Goal: Task Accomplishment & Management: Manage account settings

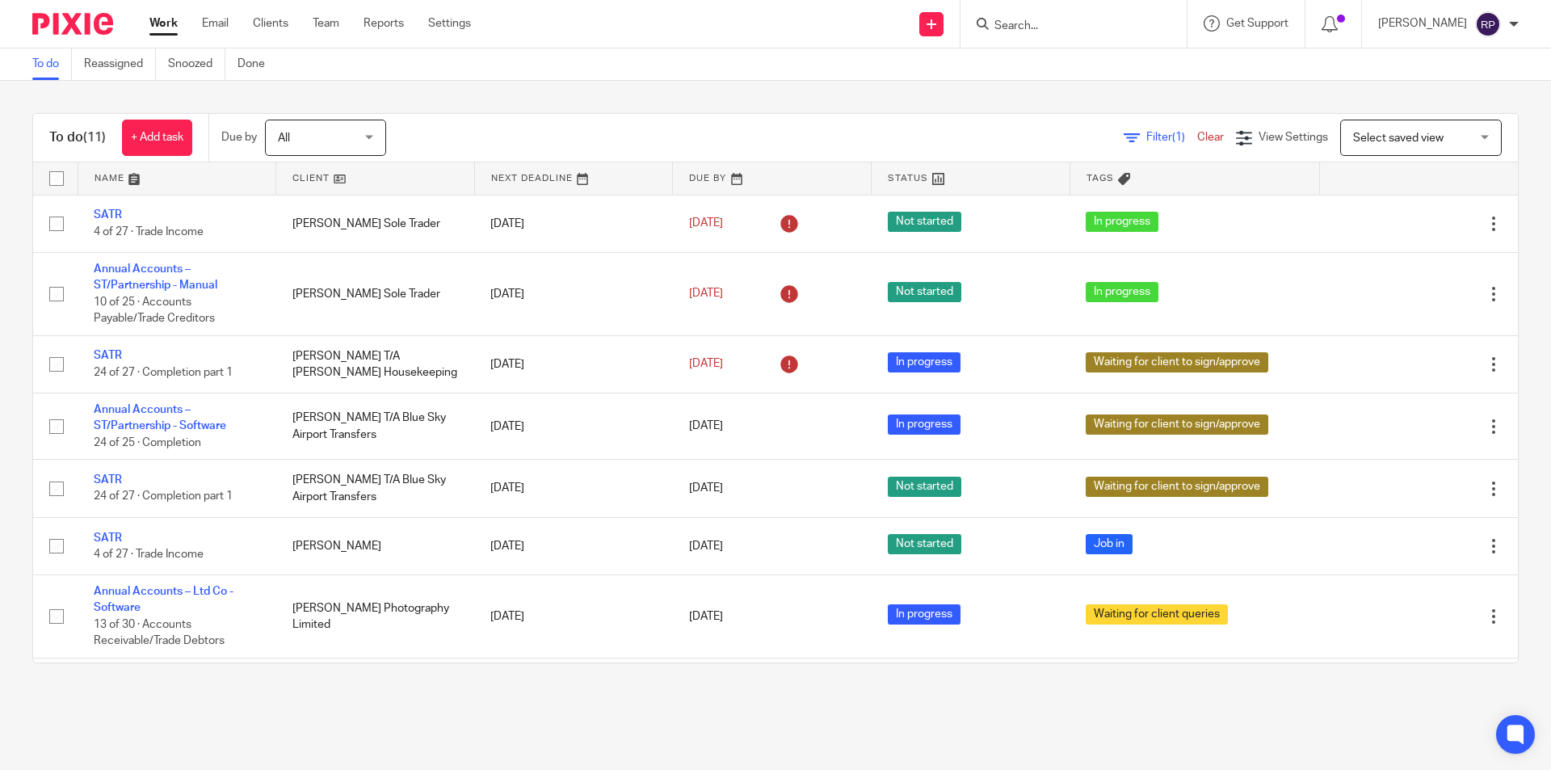
click at [153, 20] on link "Work" at bounding box center [163, 23] width 28 height 16
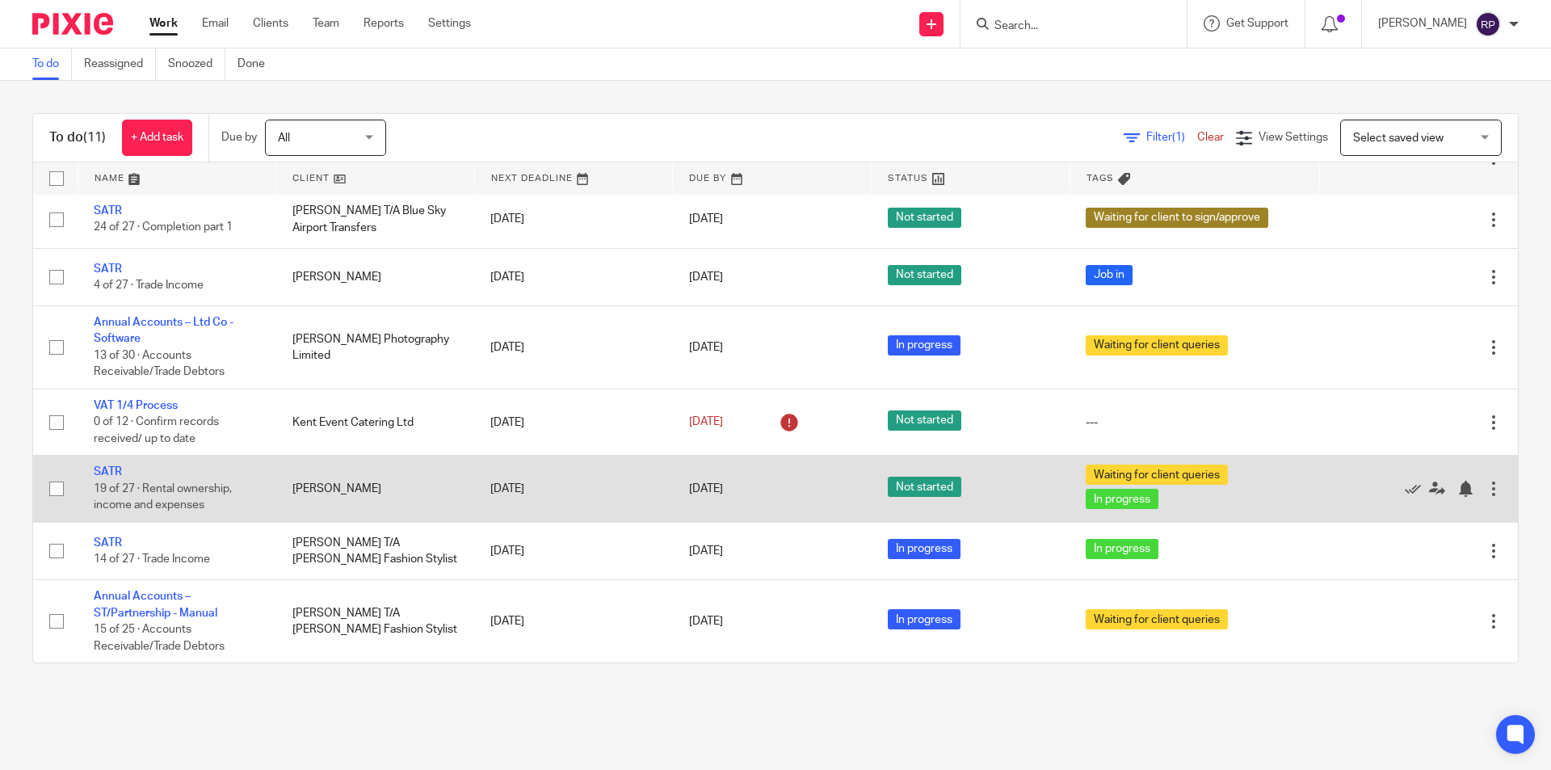
scroll to position [188, 0]
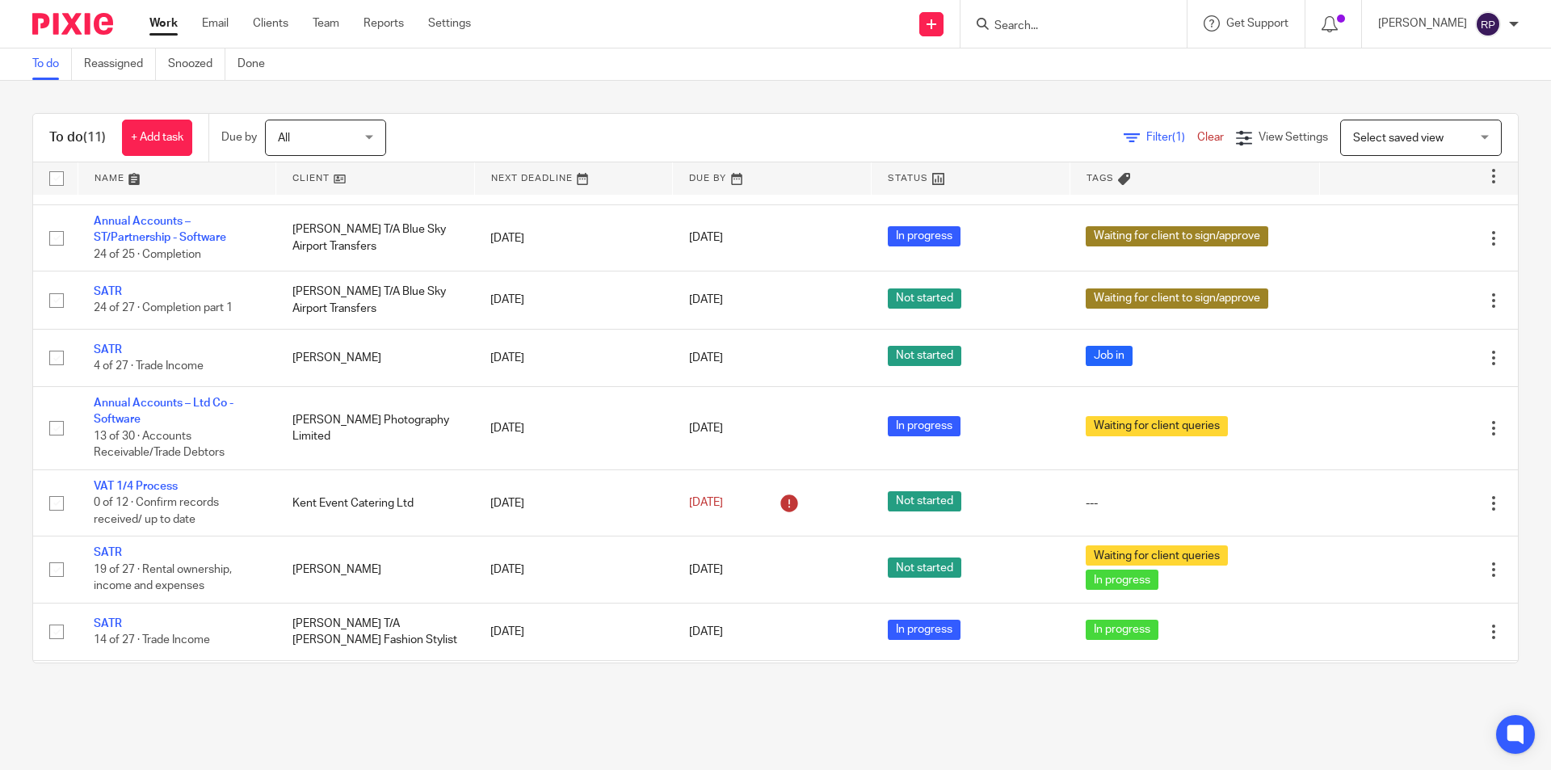
drag, startPoint x: 1099, startPoint y: 34, endPoint x: 1102, endPoint y: 22, distance: 12.5
click at [1099, 34] on form at bounding box center [1079, 24] width 172 height 20
click at [1098, 18] on form at bounding box center [1079, 24] width 172 height 20
click at [1108, 23] on input "Search" at bounding box center [1065, 26] width 145 height 15
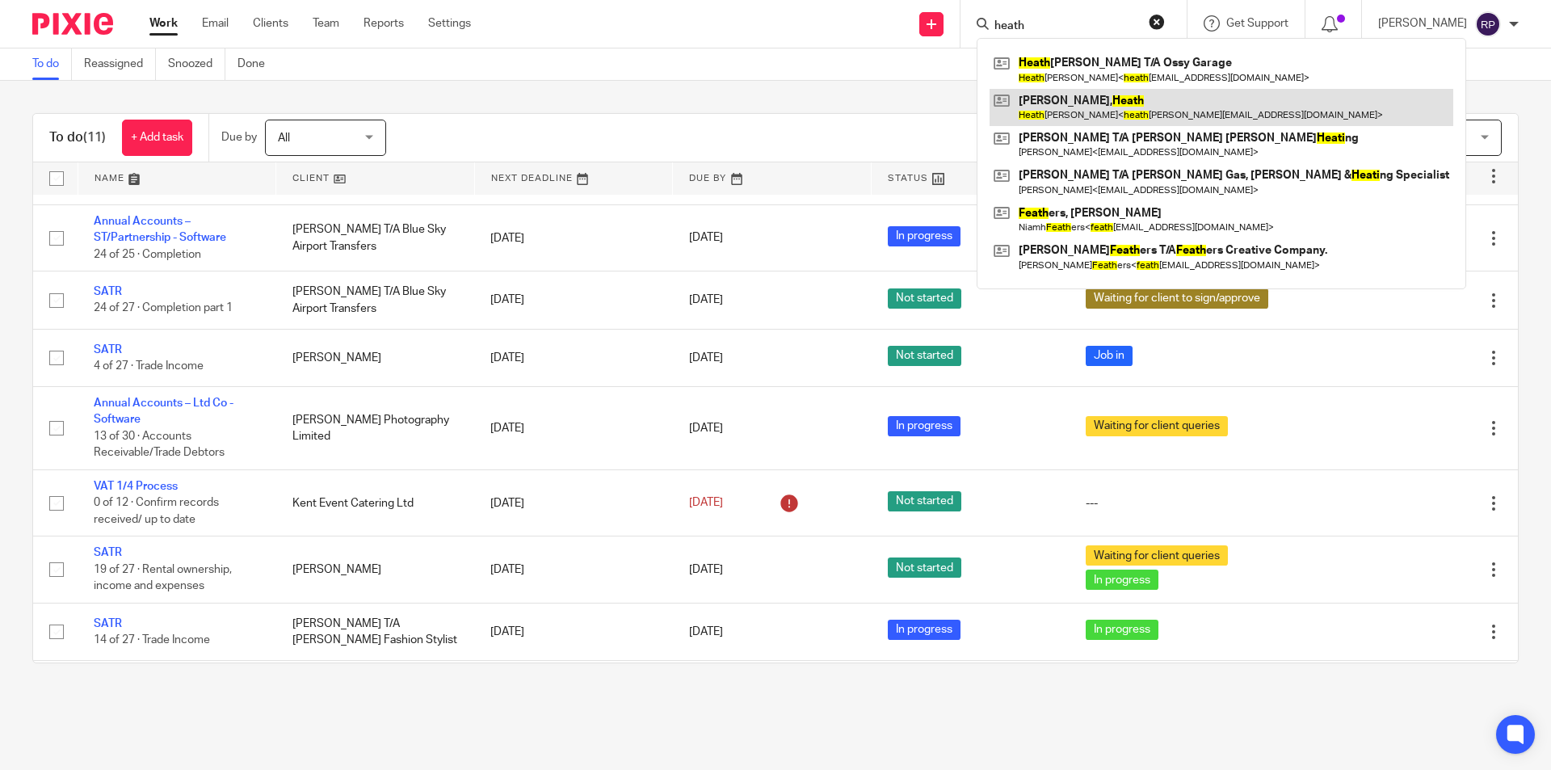
type input "heath"
click at [1119, 103] on link at bounding box center [1222, 107] width 464 height 37
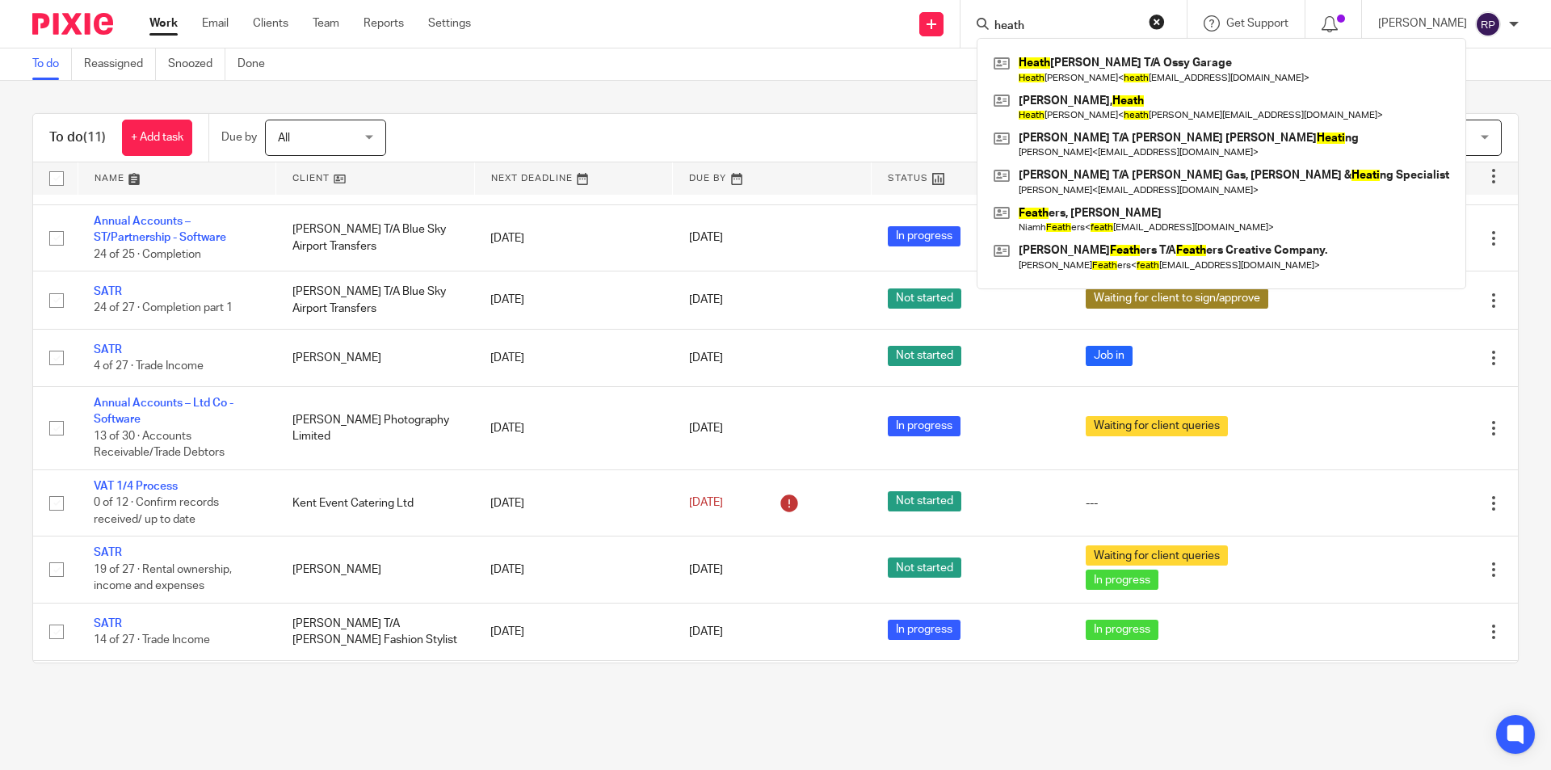
click at [1165, 19] on button "reset" at bounding box center [1157, 22] width 16 height 16
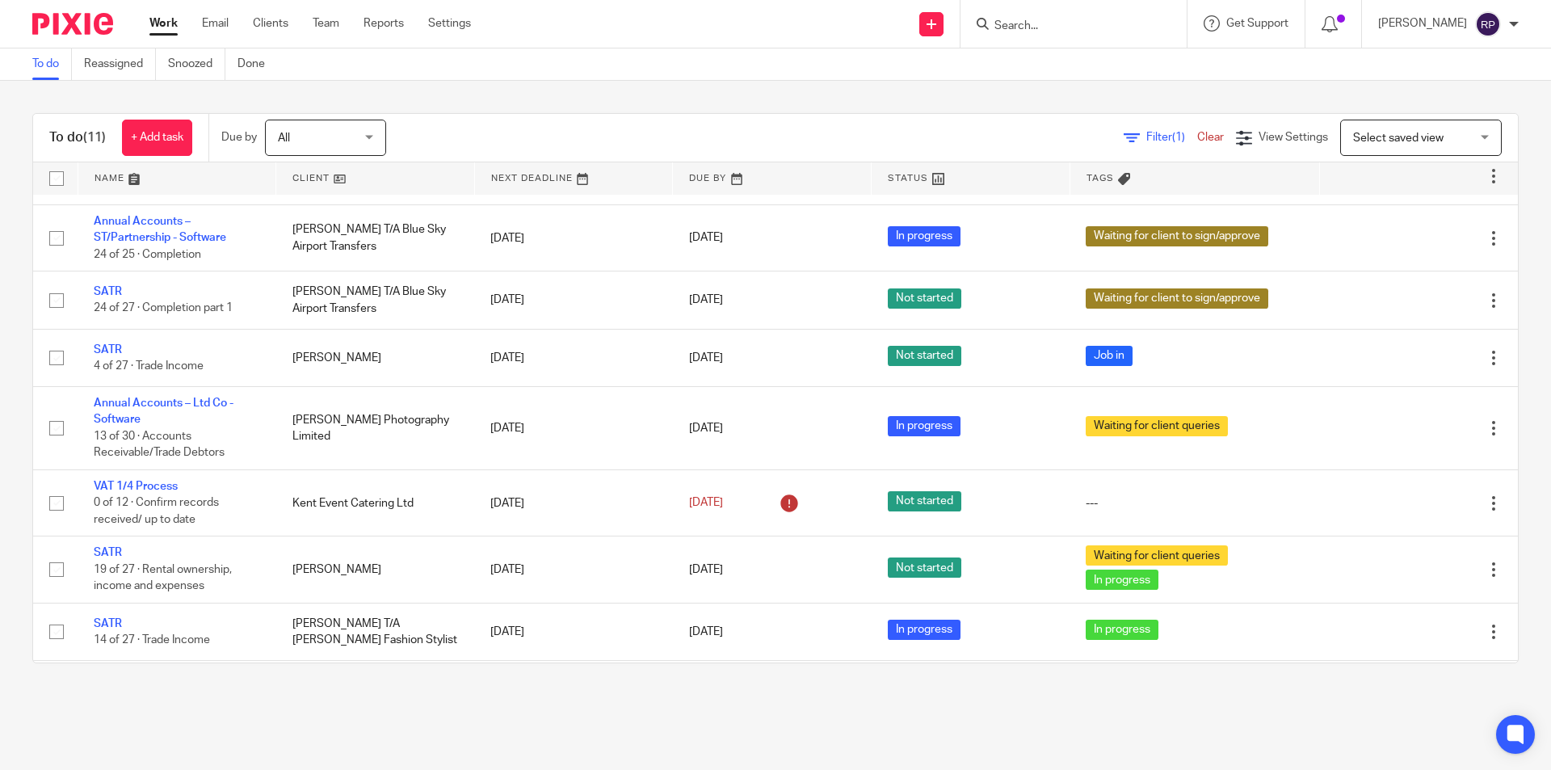
click at [1073, 20] on input "Search" at bounding box center [1065, 26] width 145 height 15
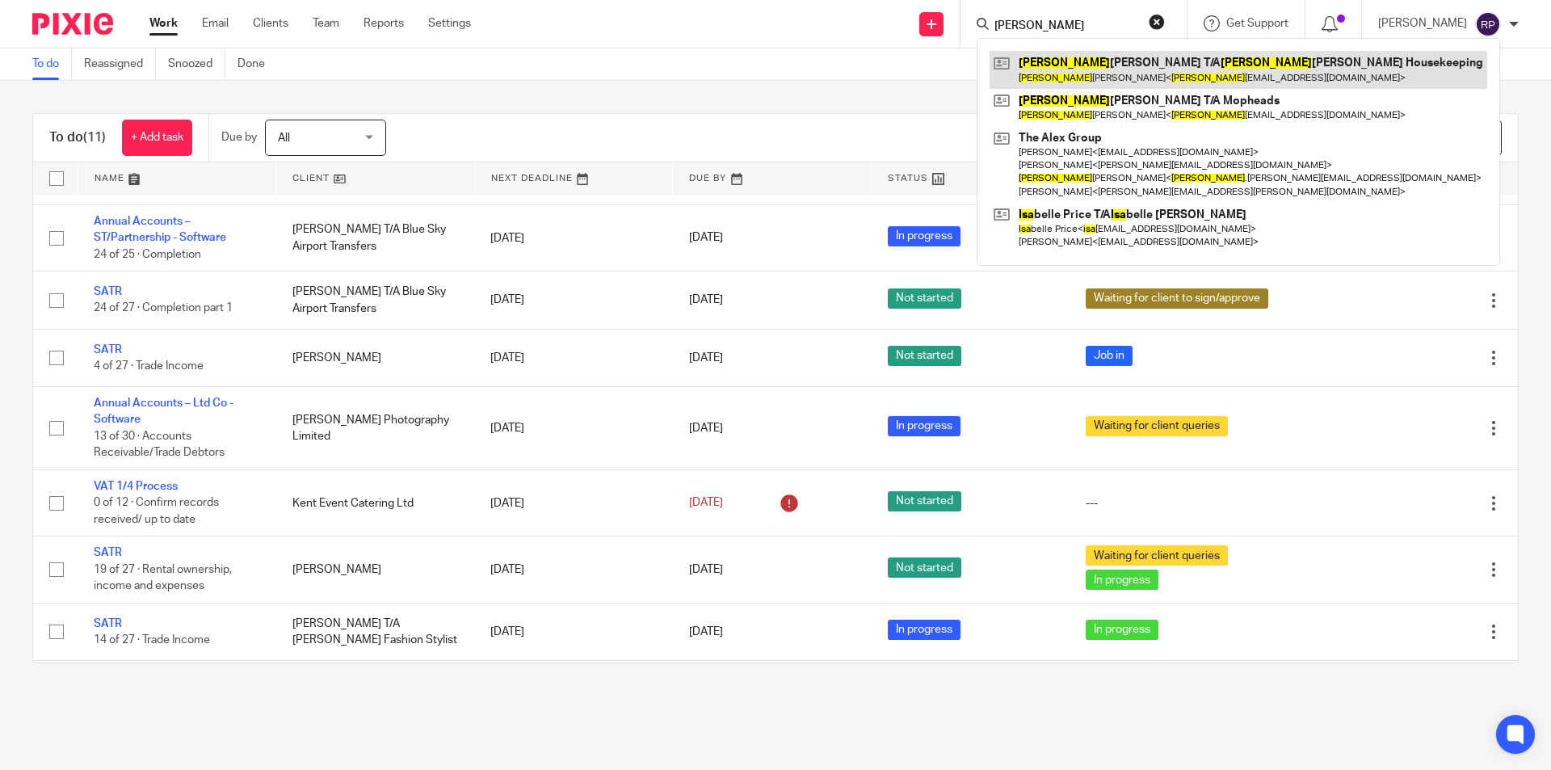
type input "lisa"
drag, startPoint x: 1137, startPoint y: 65, endPoint x: 1115, endPoint y: 65, distance: 21.8
click at [1136, 65] on link at bounding box center [1239, 69] width 498 height 37
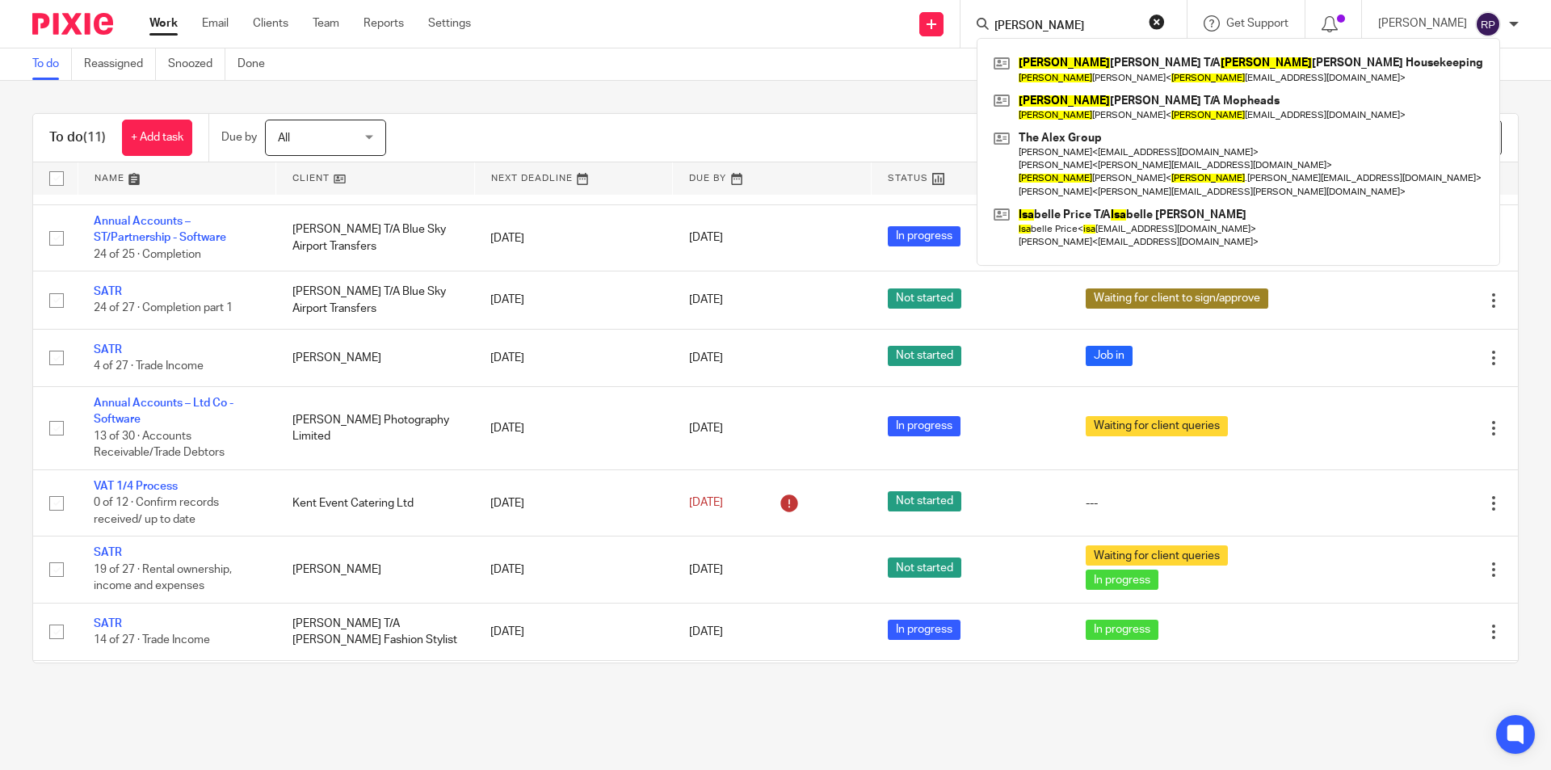
click at [463, 105] on div "To do (11) + Add task Due by All All Today Tomorrow This week Next week This mo…" at bounding box center [775, 388] width 1551 height 615
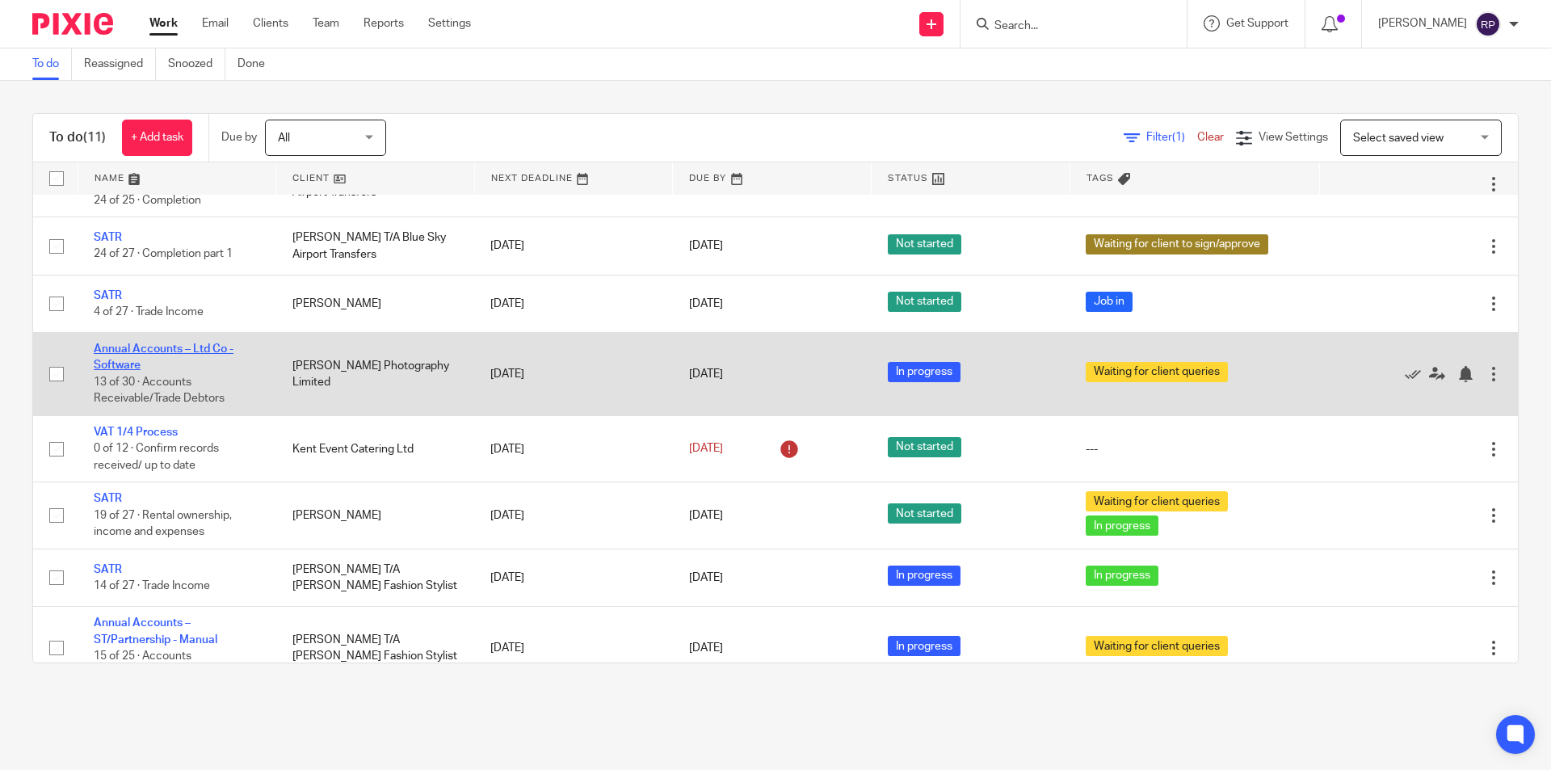
scroll to position [269, 0]
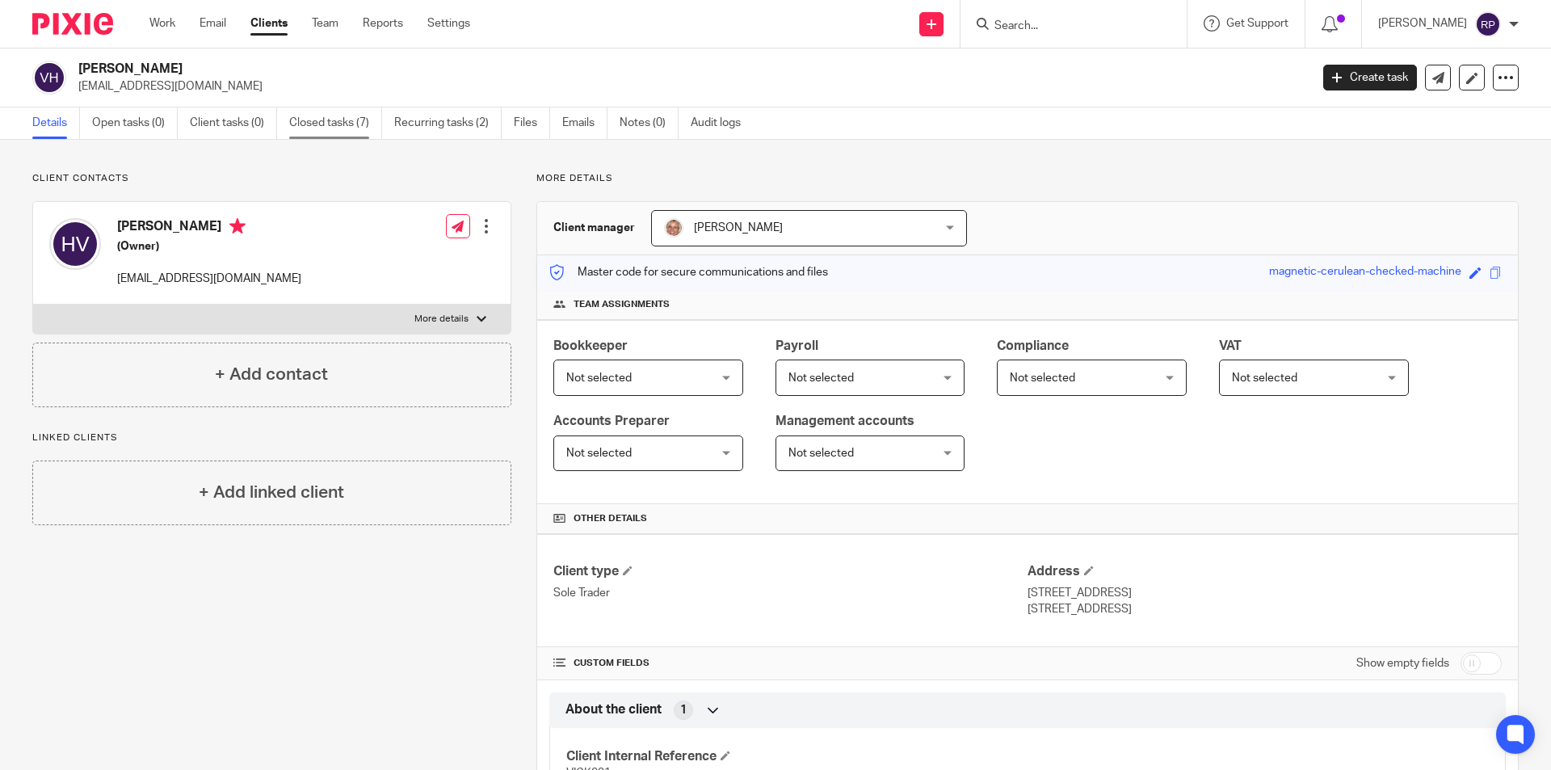
click at [337, 114] on link "Closed tasks (7)" at bounding box center [335, 123] width 93 height 32
drag, startPoint x: 258, startPoint y: 277, endPoint x: 111, endPoint y: 271, distance: 147.1
click at [111, 271] on div "Lisa Vickery (Owner) lisamarievickery@gmail.com Edit contact Create client from…" at bounding box center [271, 253] width 477 height 103
copy p "lisamarievickery@gmail.com"
click at [416, 179] on p "Client contacts" at bounding box center [271, 178] width 479 height 13
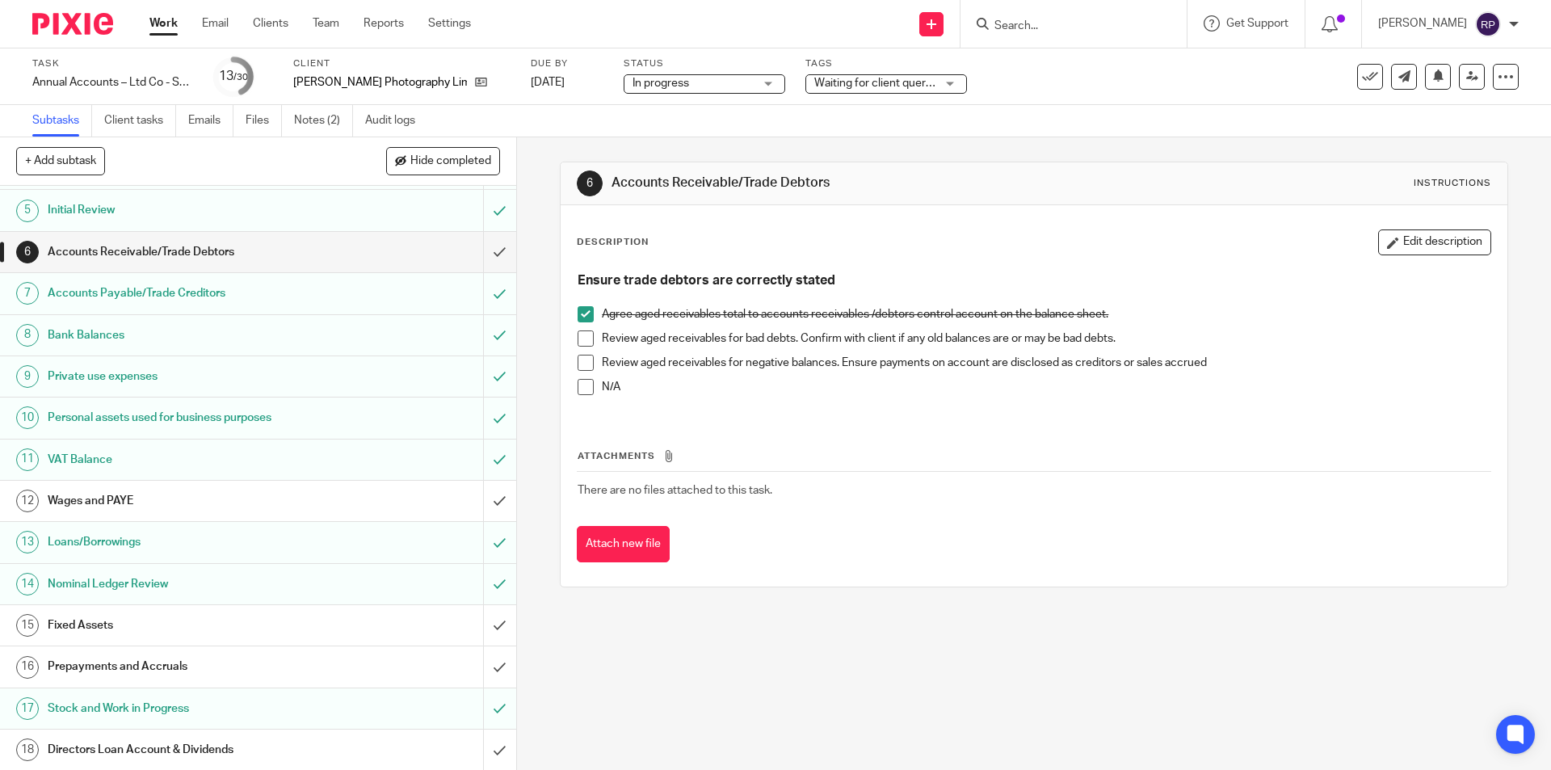
scroll to position [242, 0]
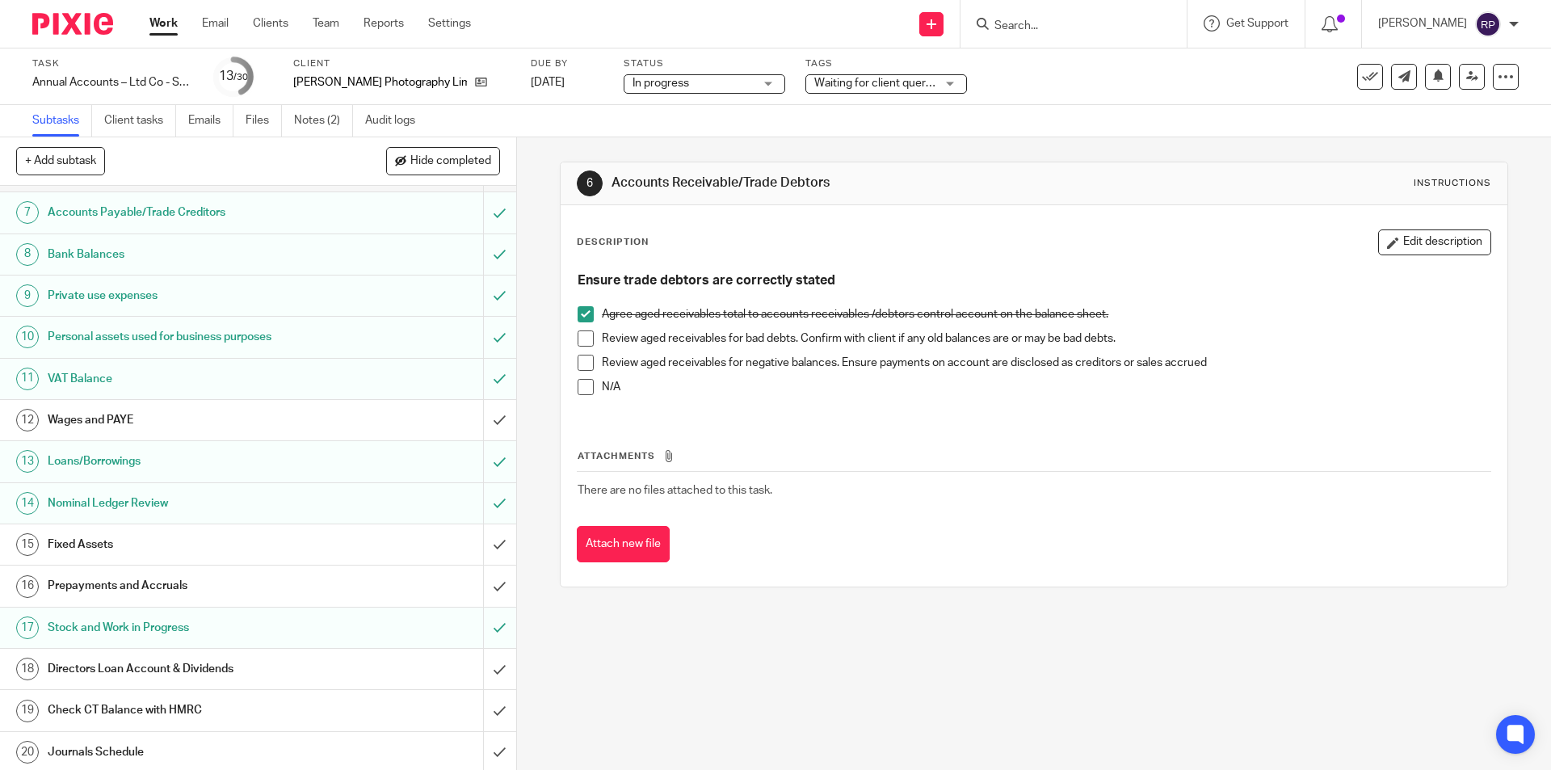
click at [112, 536] on h1 "Fixed Assets" at bounding box center [188, 544] width 280 height 24
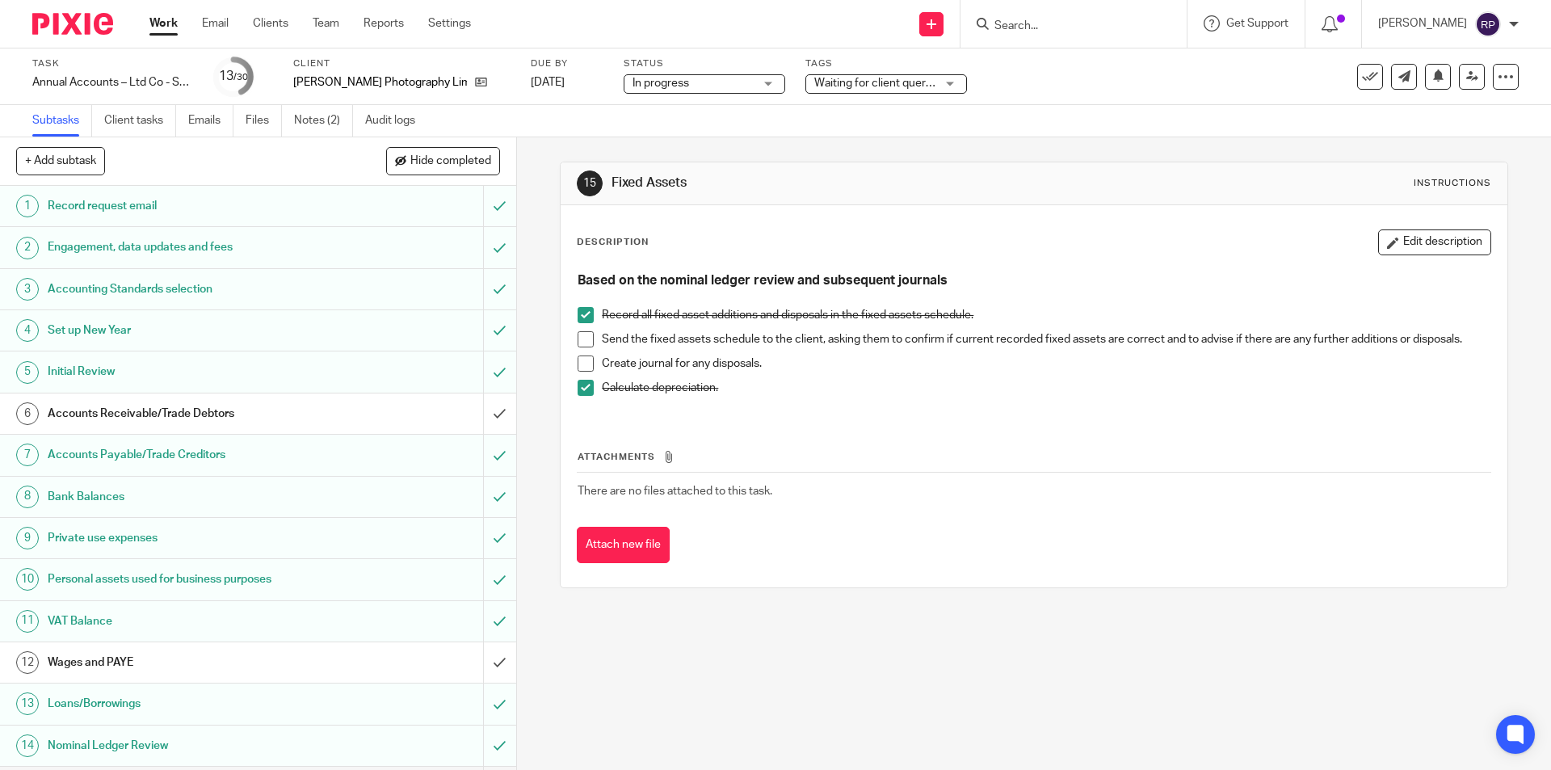
click at [582, 343] on span at bounding box center [586, 339] width 16 height 16
click at [584, 365] on span at bounding box center [586, 363] width 16 height 16
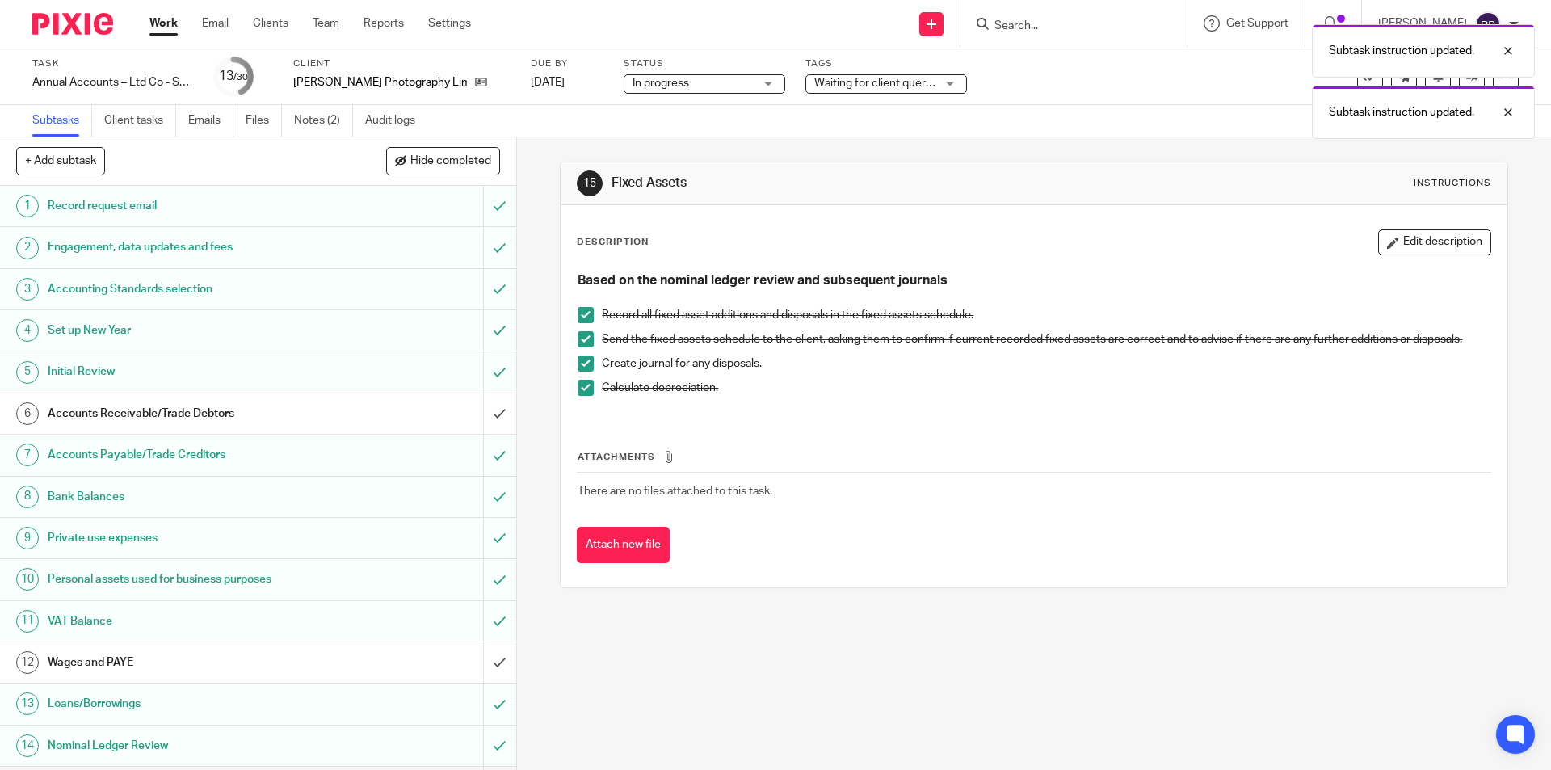
scroll to position [404, 0]
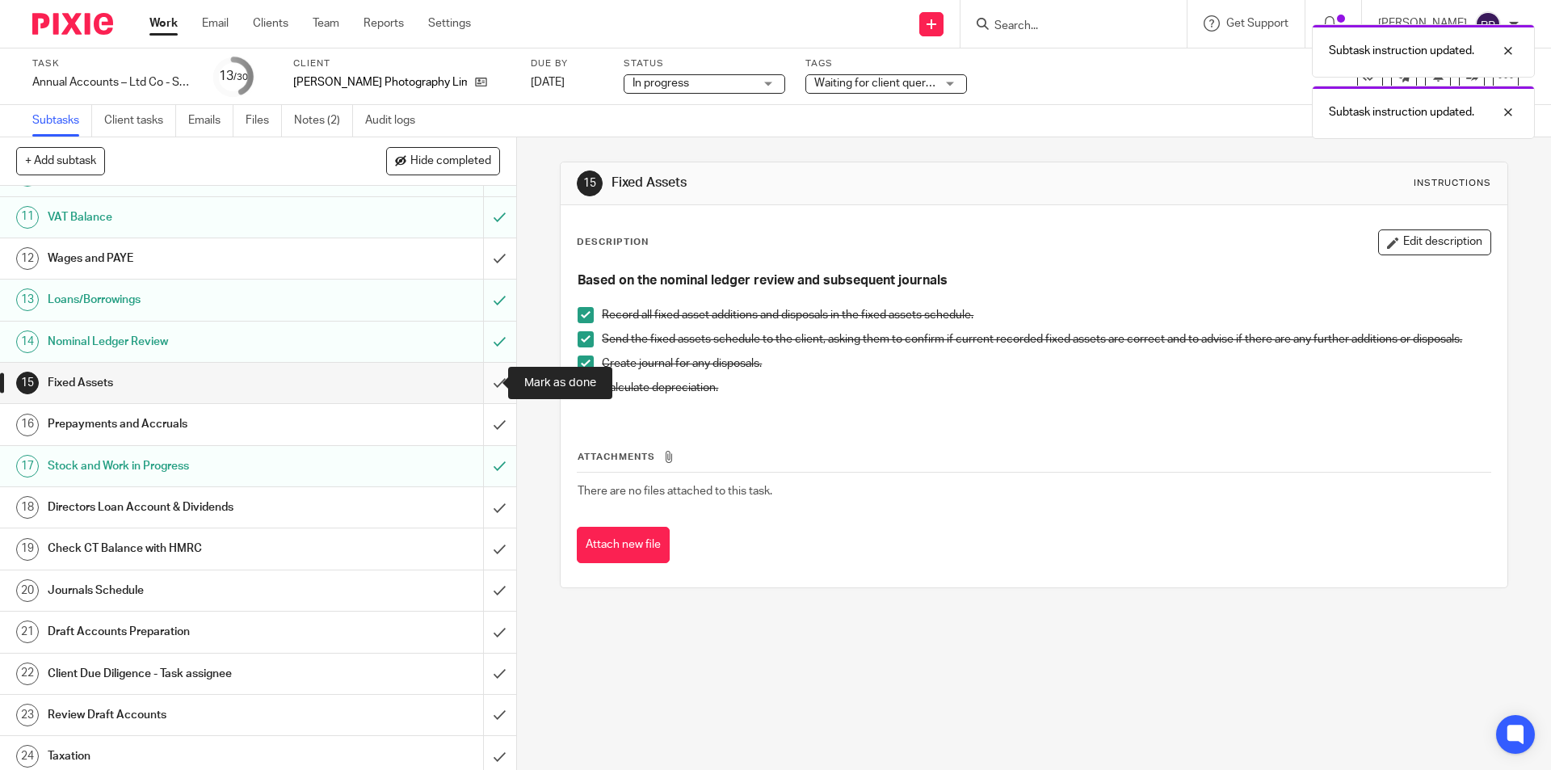
click at [482, 380] on input "submit" at bounding box center [258, 383] width 516 height 40
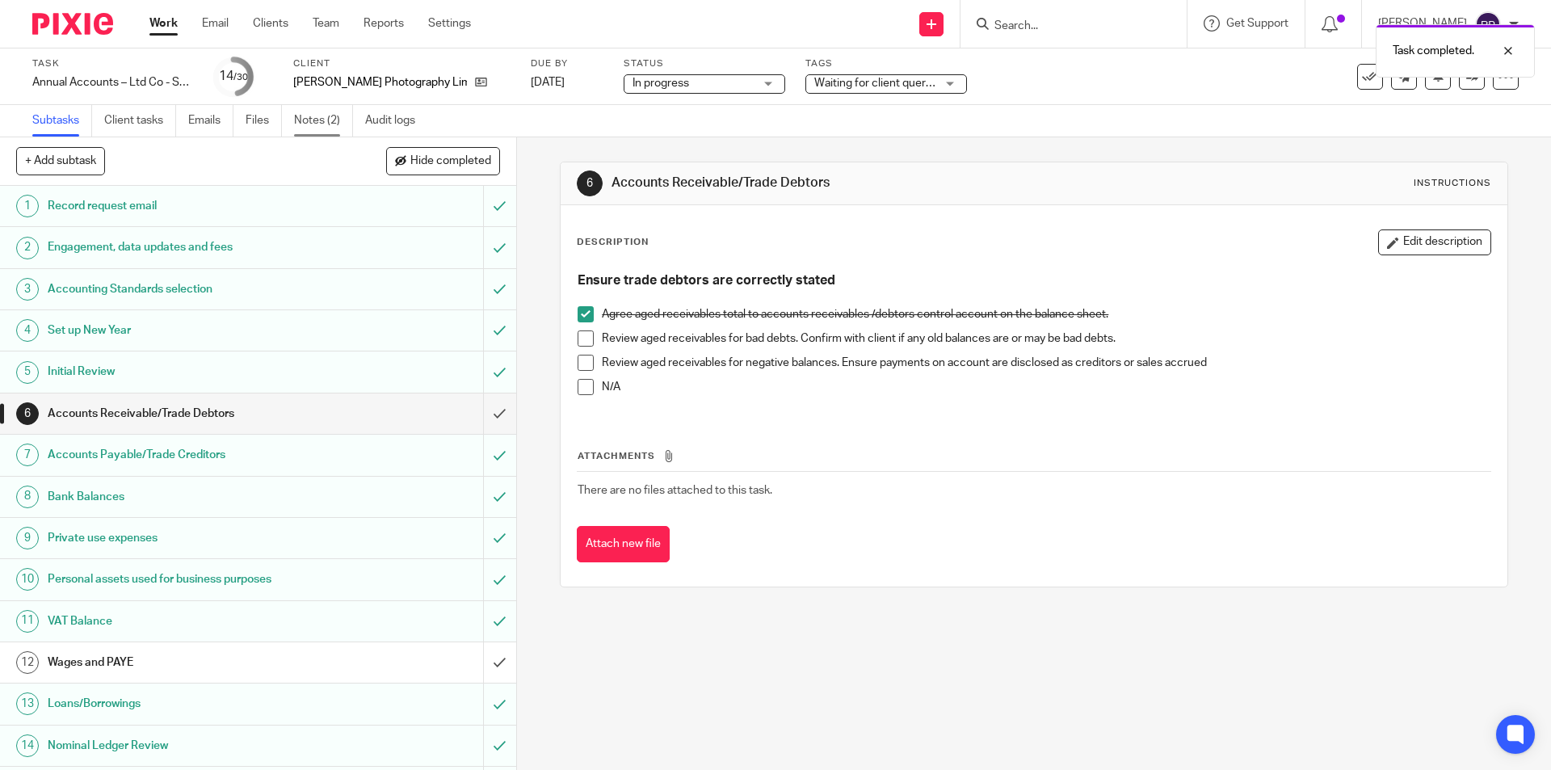
click at [315, 124] on link "Notes (2)" at bounding box center [323, 121] width 59 height 32
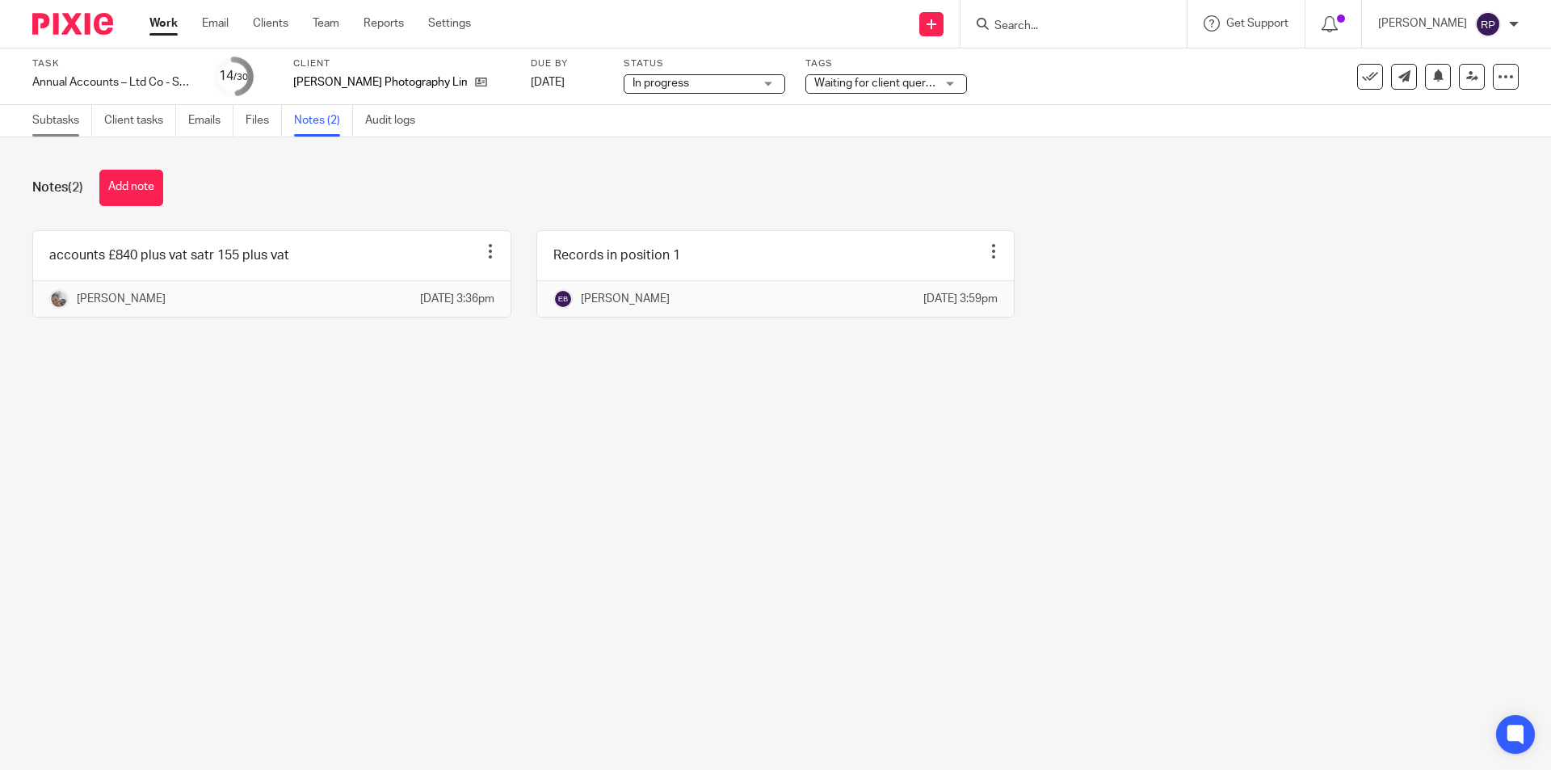
click at [89, 125] on link "Subtasks" at bounding box center [62, 121] width 60 height 32
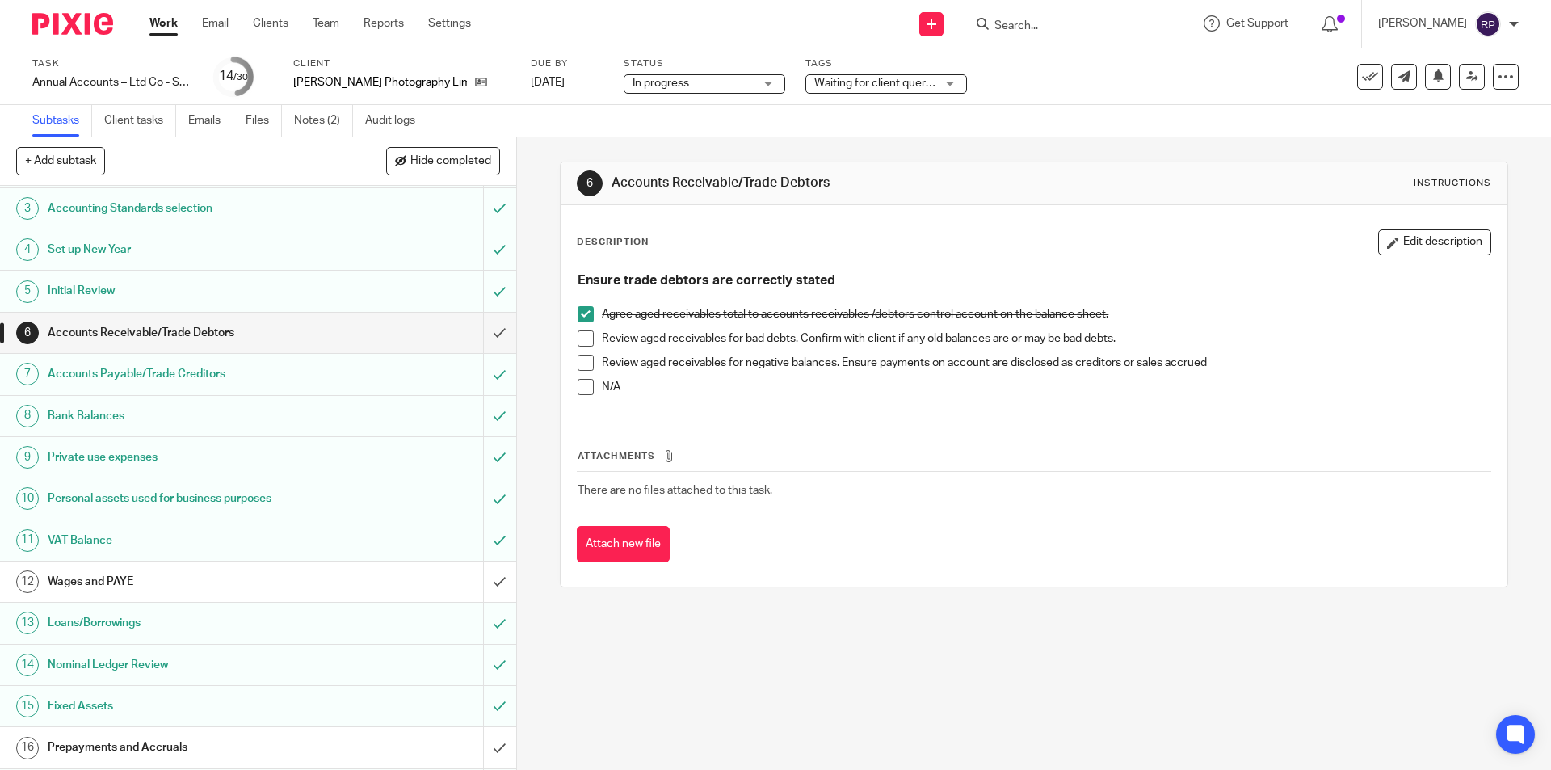
scroll to position [162, 0]
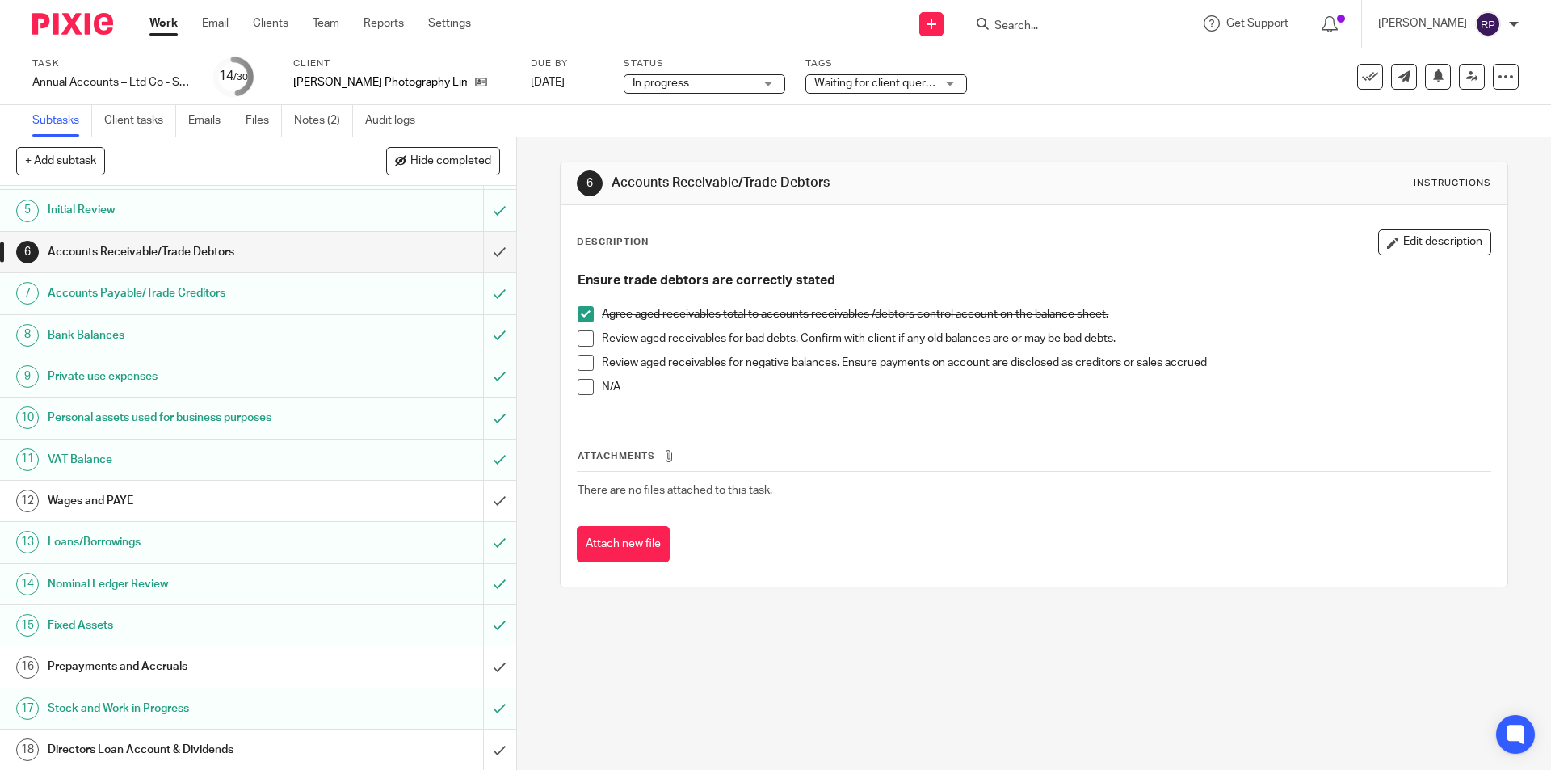
click at [124, 659] on h1 "Prepayments and Accruals" at bounding box center [188, 666] width 280 height 24
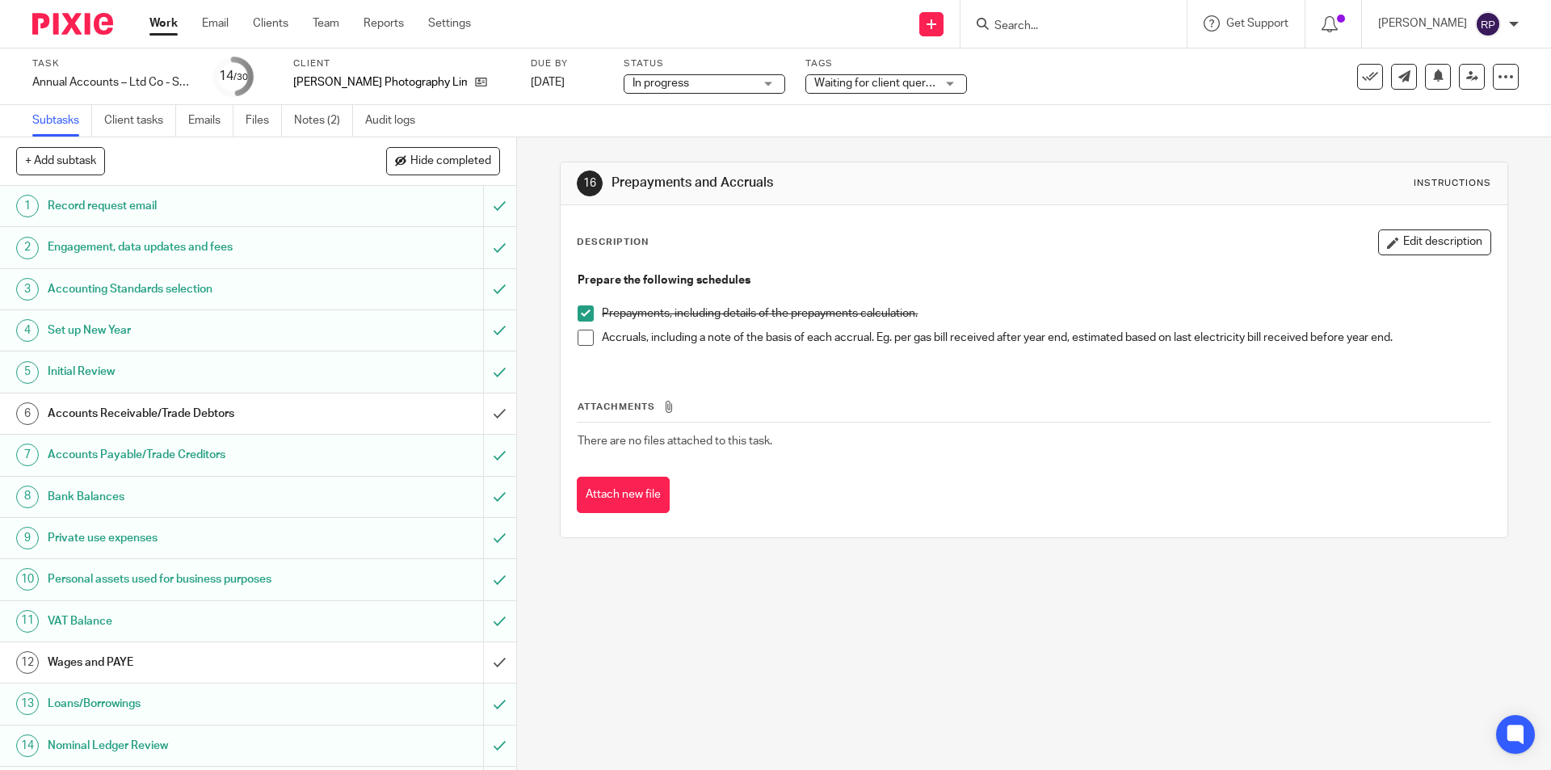
click at [582, 342] on span at bounding box center [586, 338] width 16 height 16
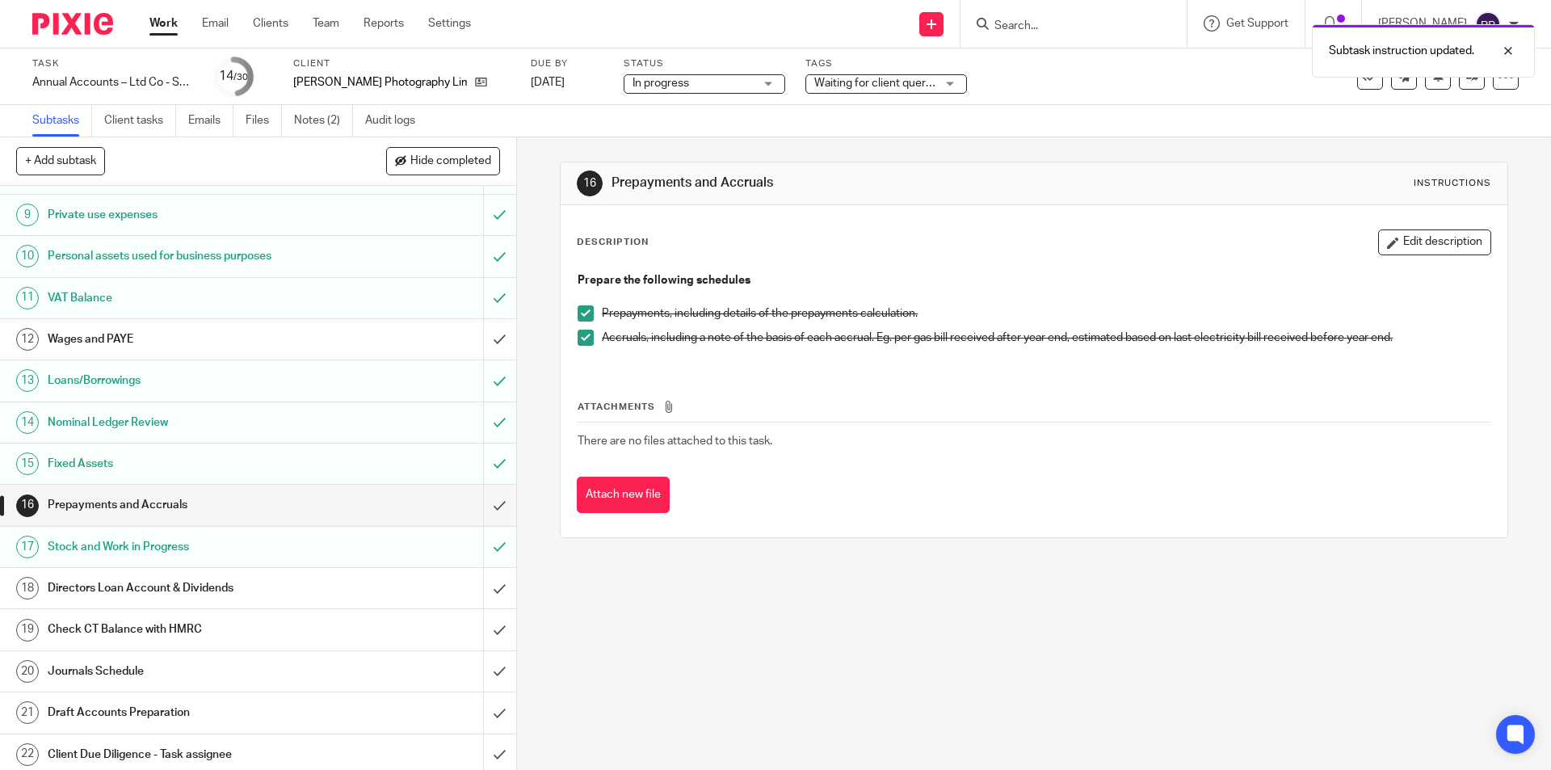
scroll to position [404, 0]
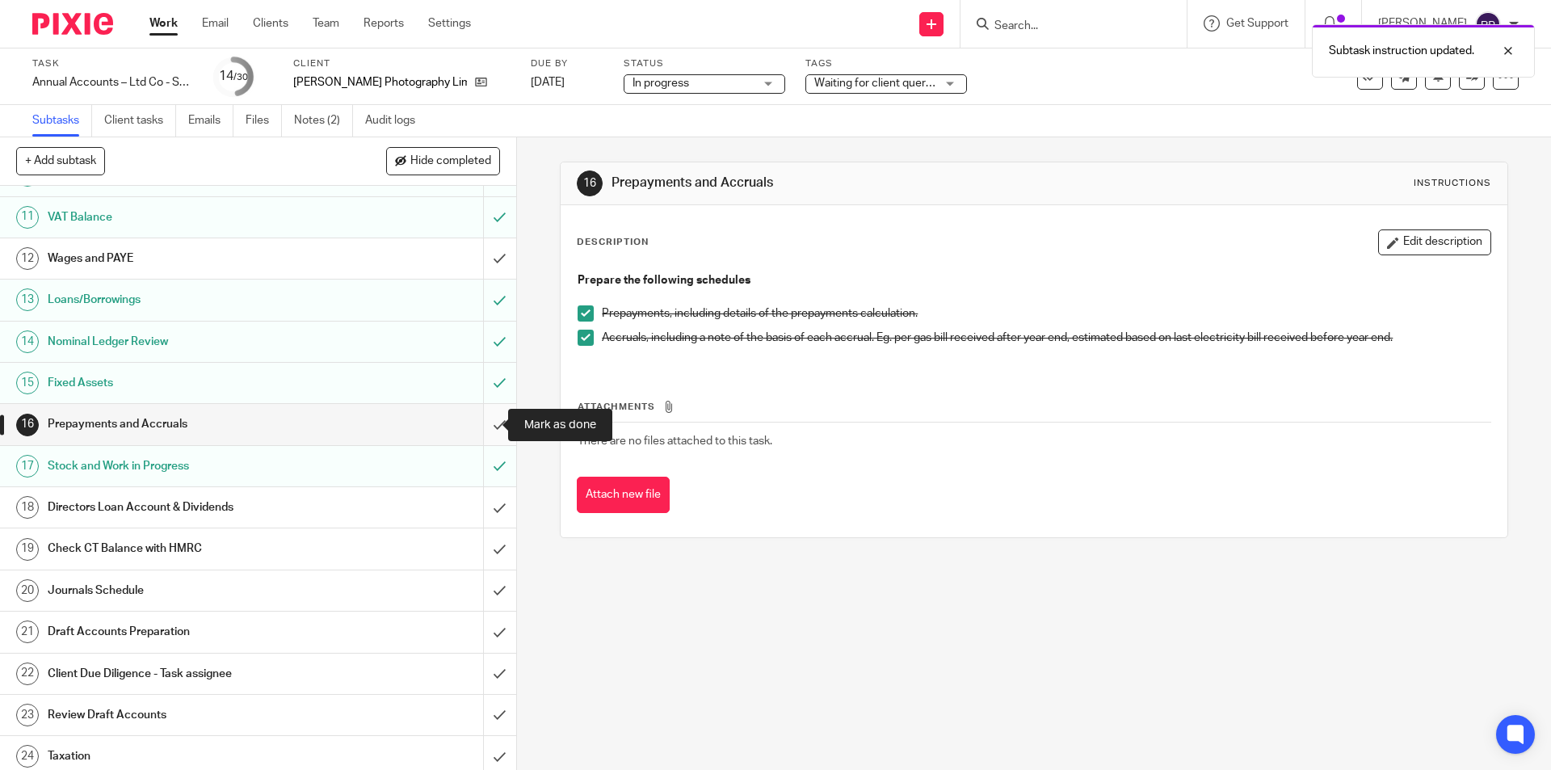
click at [488, 425] on input "submit" at bounding box center [258, 424] width 516 height 40
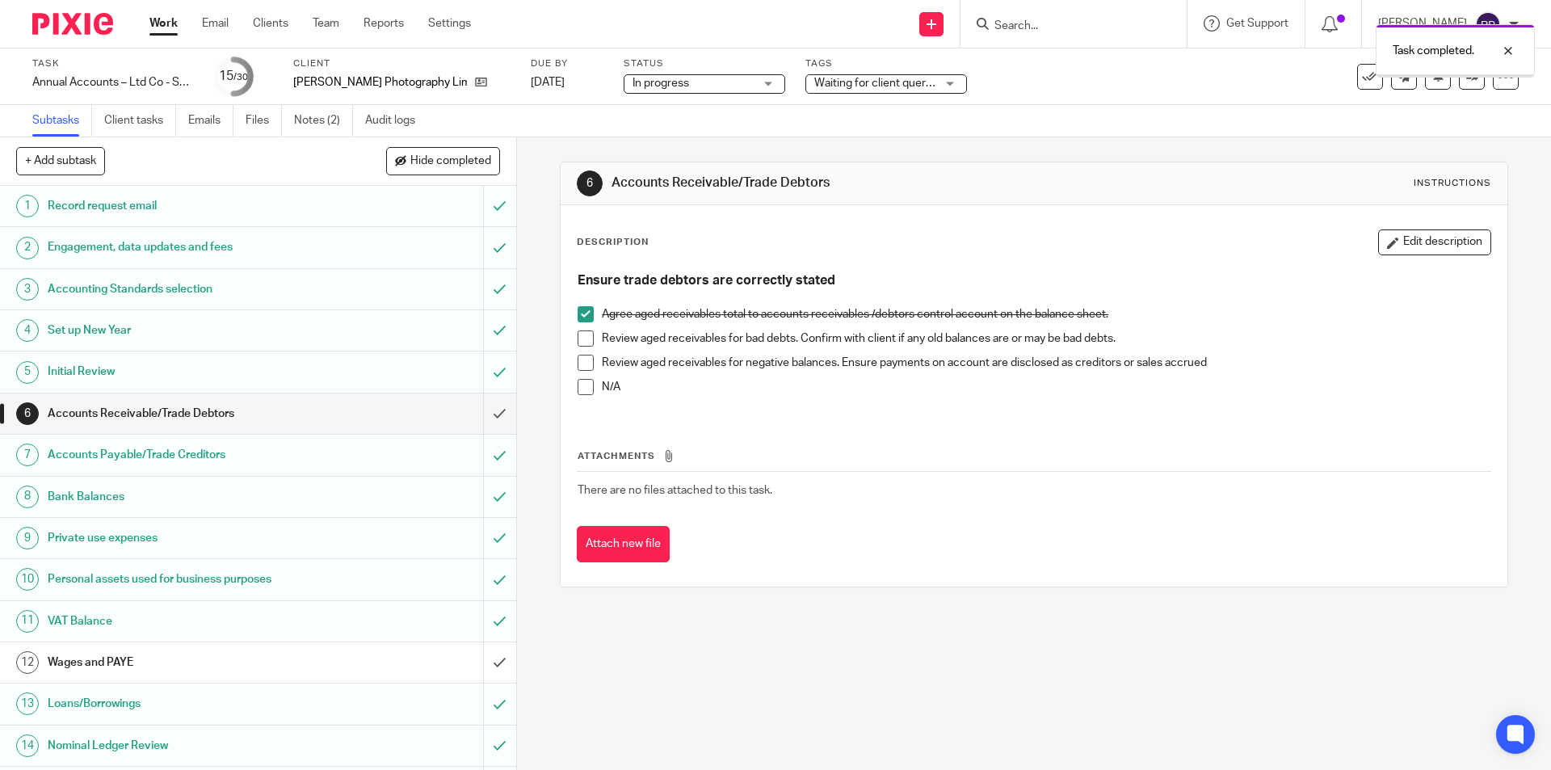
scroll to position [485, 0]
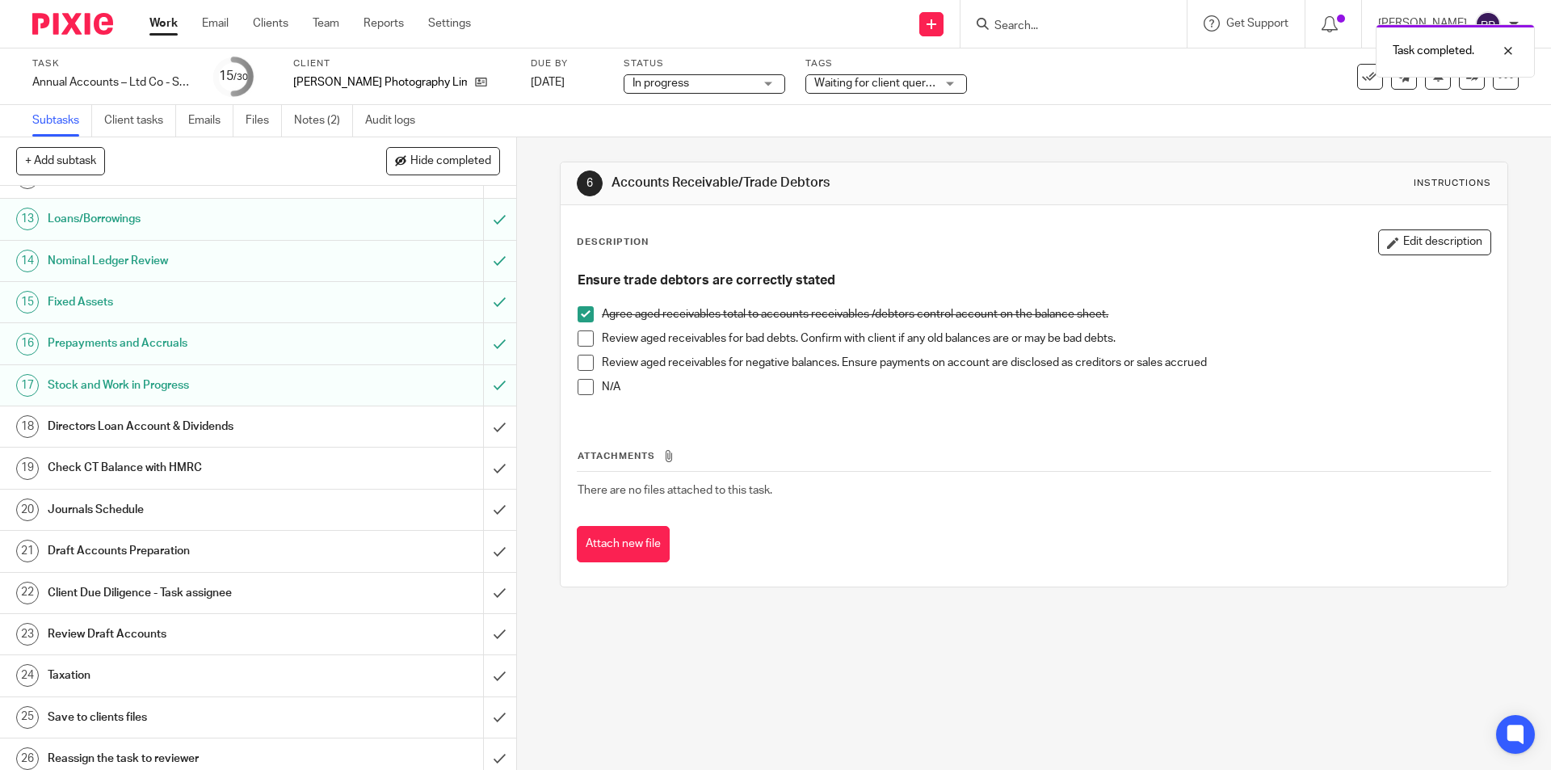
click at [136, 418] on h1 "Directors Loan Account & Dividends" at bounding box center [188, 426] width 280 height 24
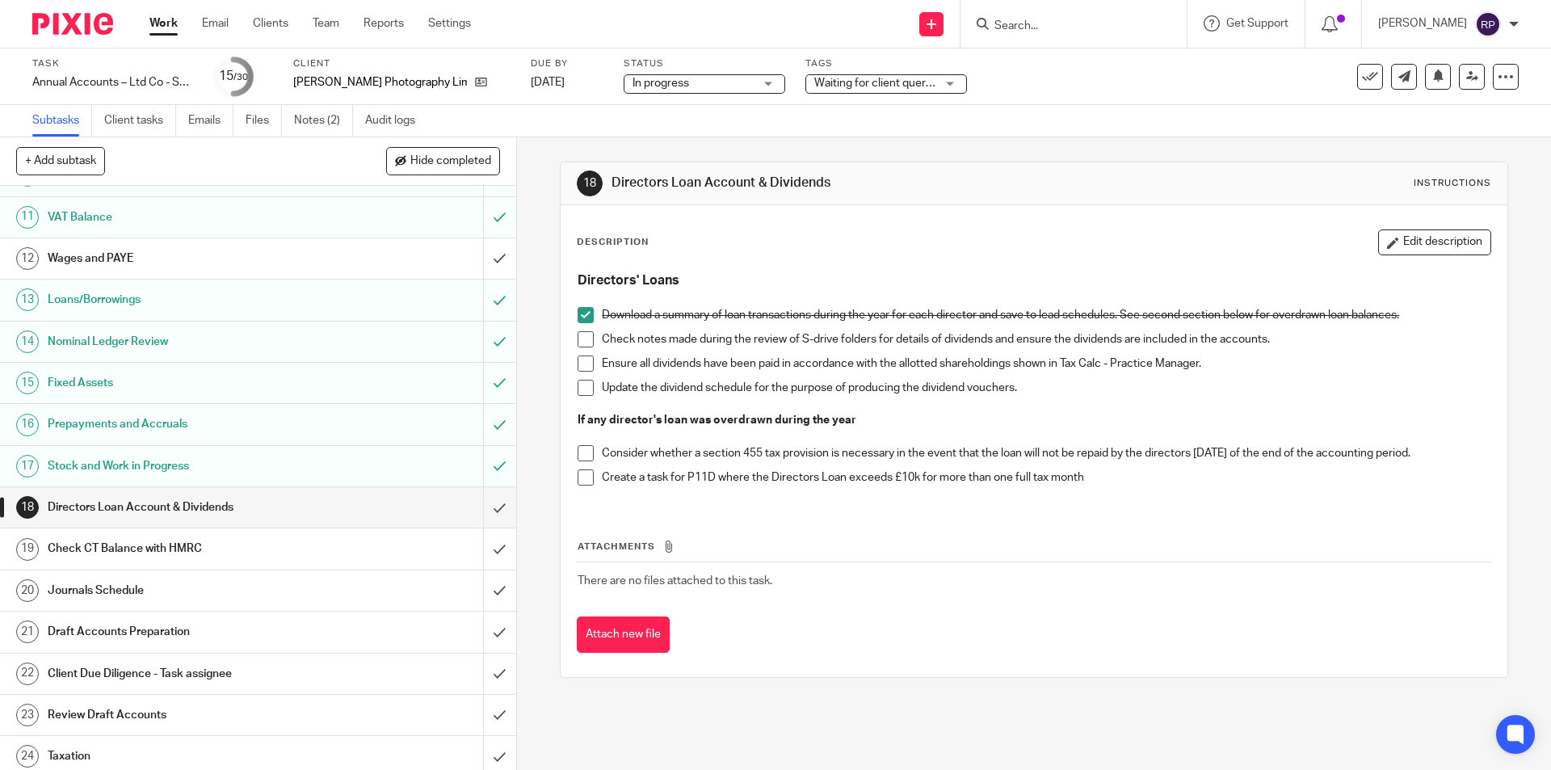
scroll to position [323, 0]
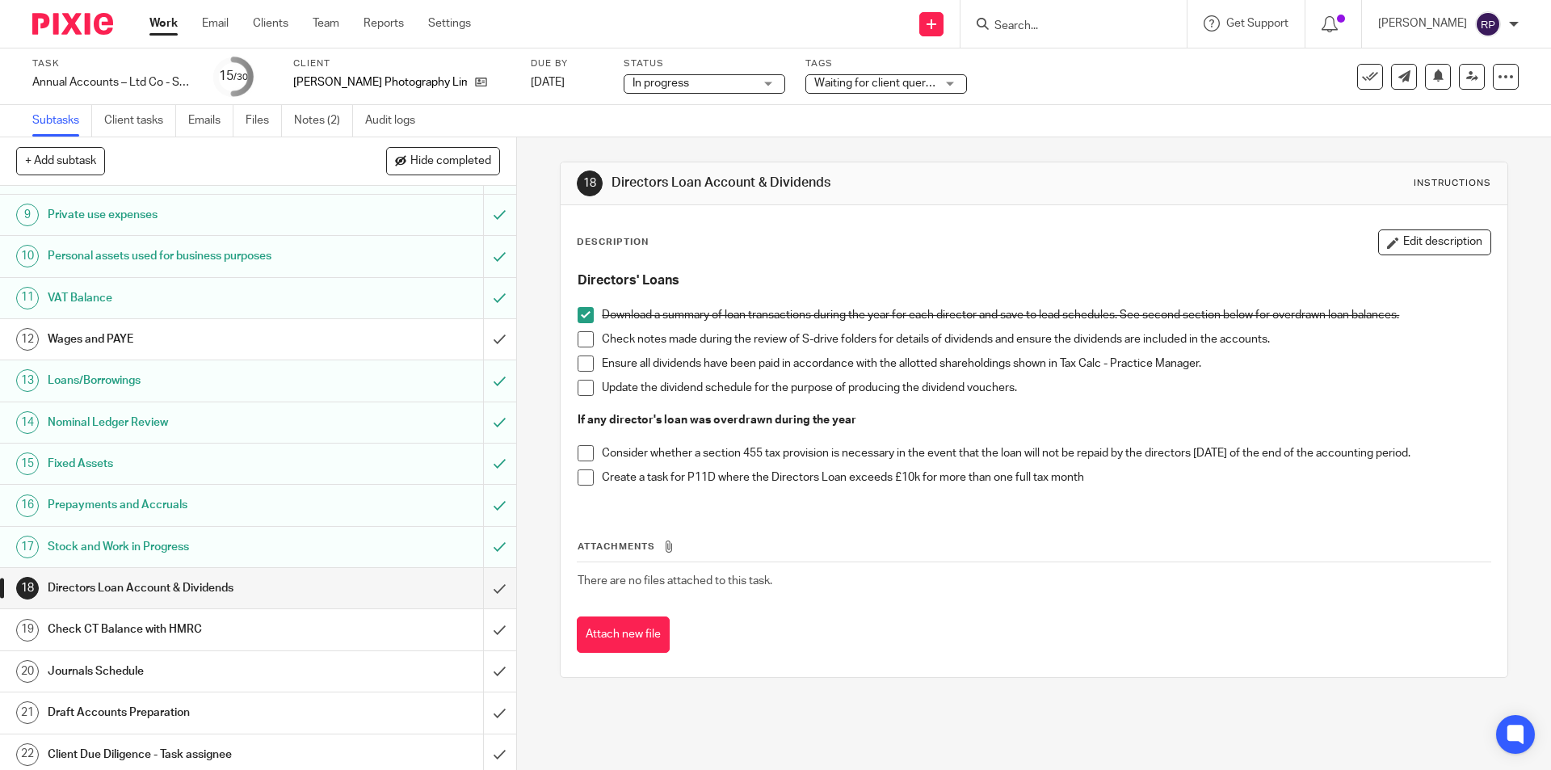
click at [158, 338] on h1 "Wages and PAYE" at bounding box center [188, 339] width 280 height 24
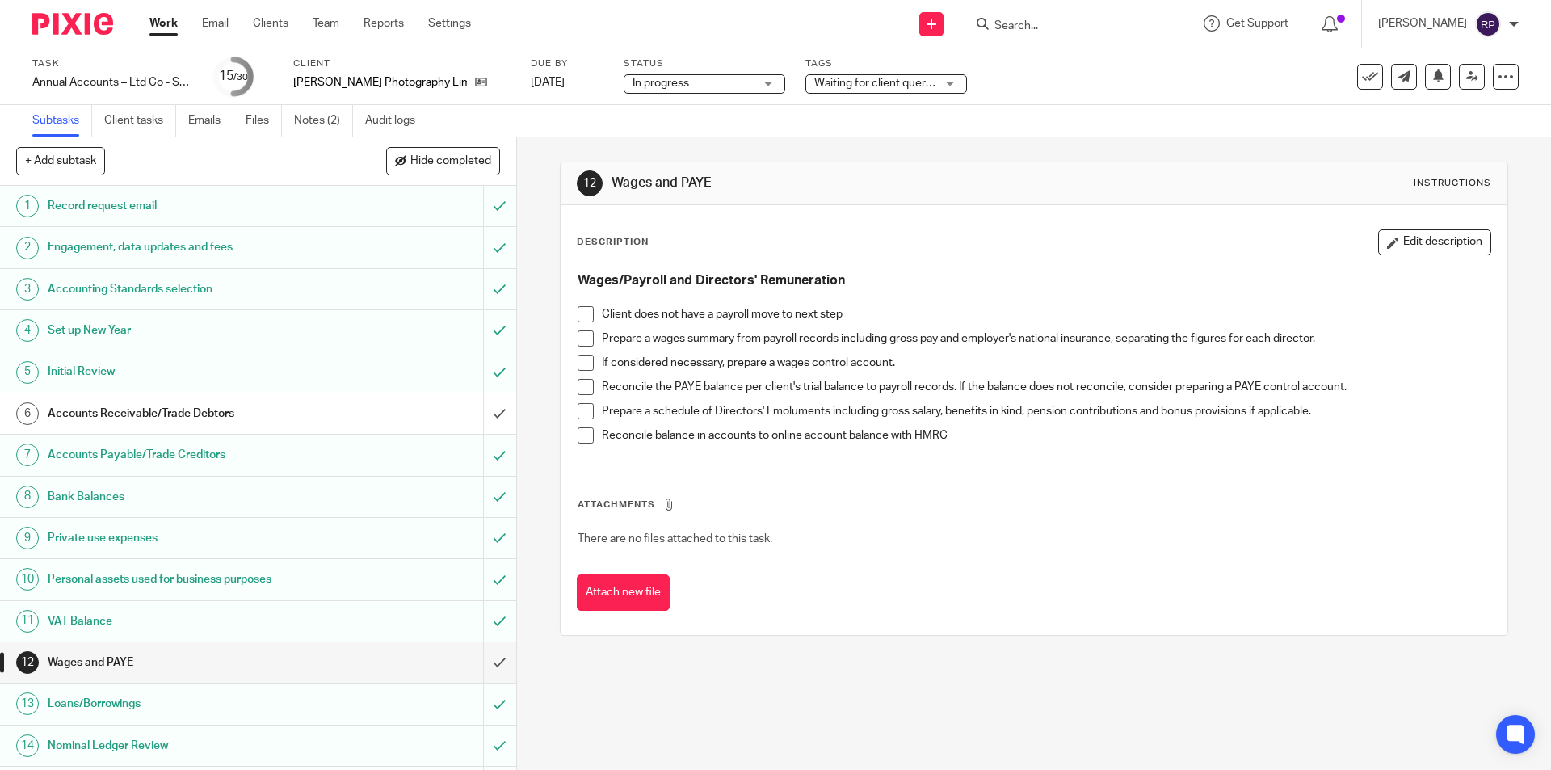
scroll to position [162, 0]
